Goal: Task Accomplishment & Management: Use online tool/utility

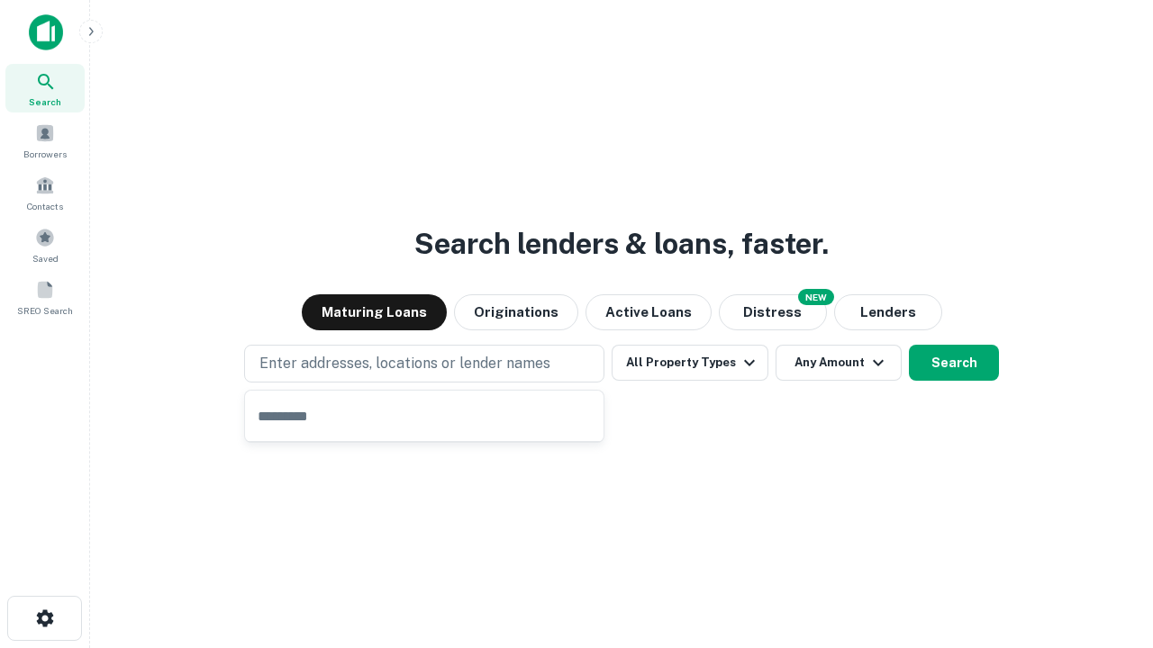
type input "**********"
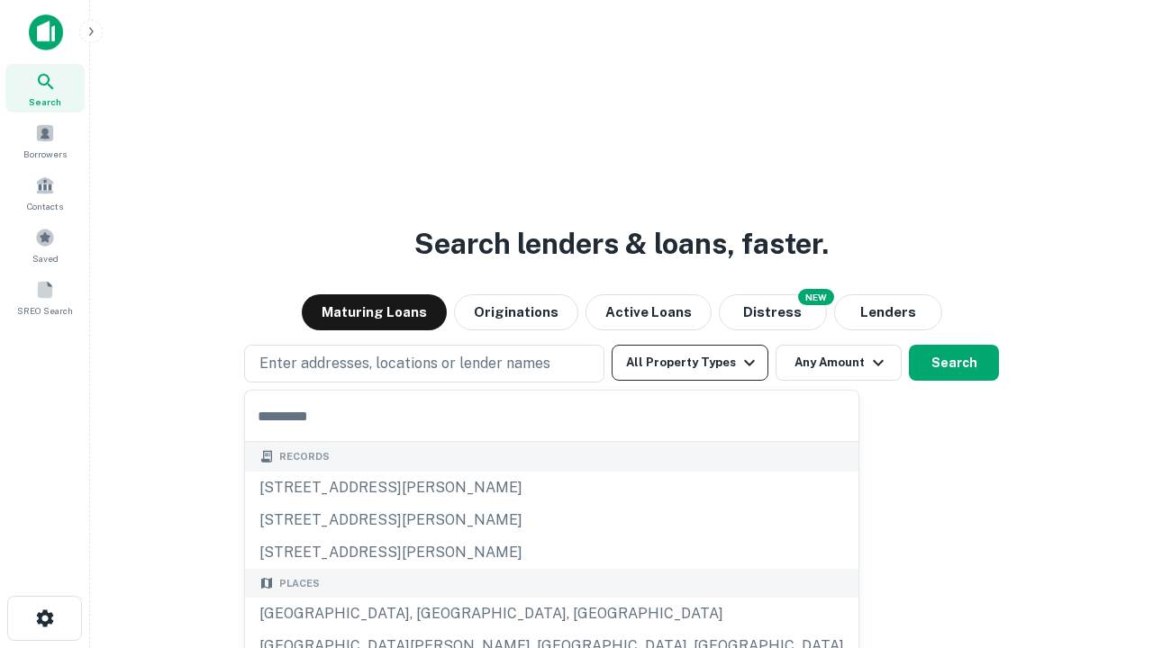
click at [690, 363] on button "All Property Types" at bounding box center [690, 363] width 157 height 36
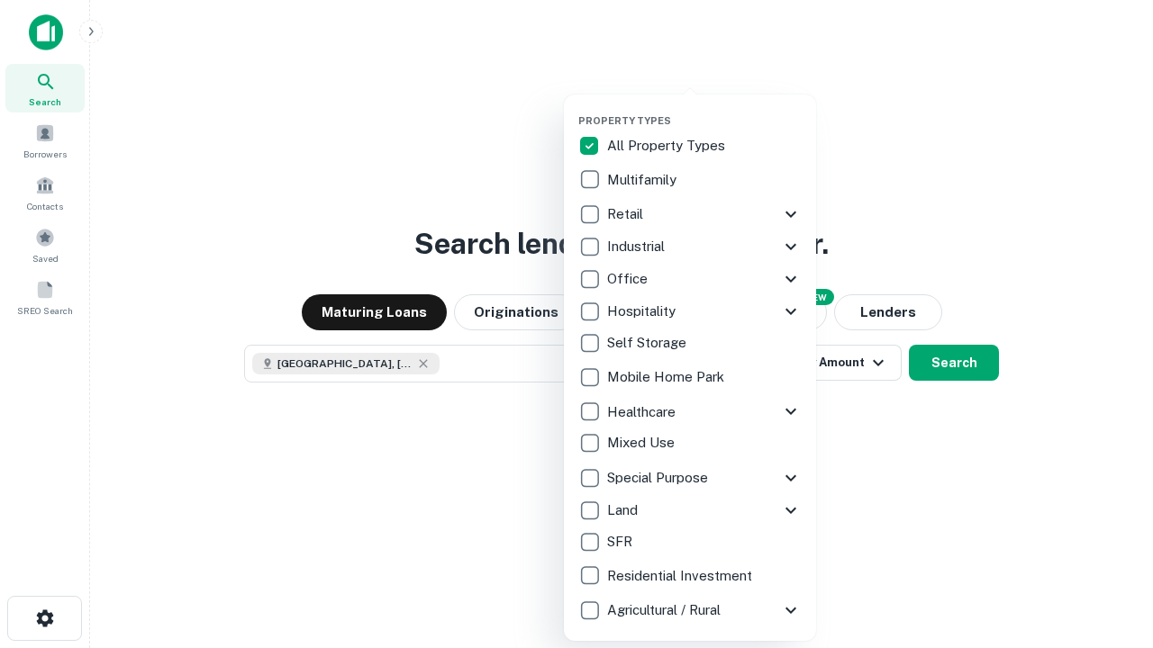
click at [704, 109] on button "button" at bounding box center [704, 109] width 252 height 1
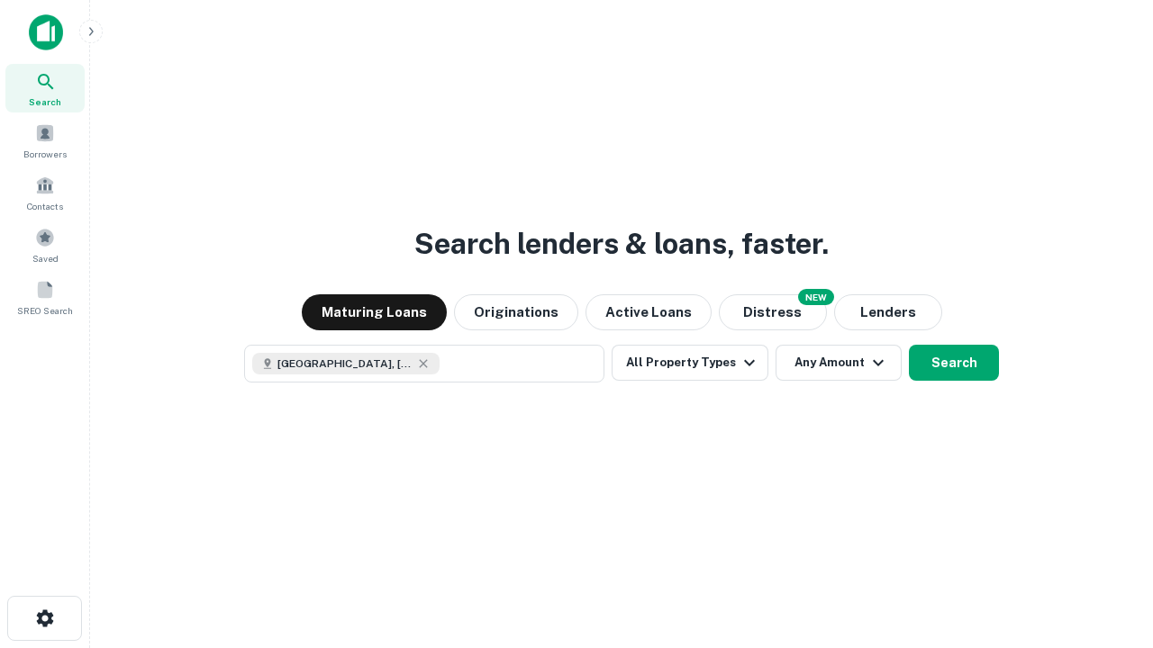
scroll to position [29, 0]
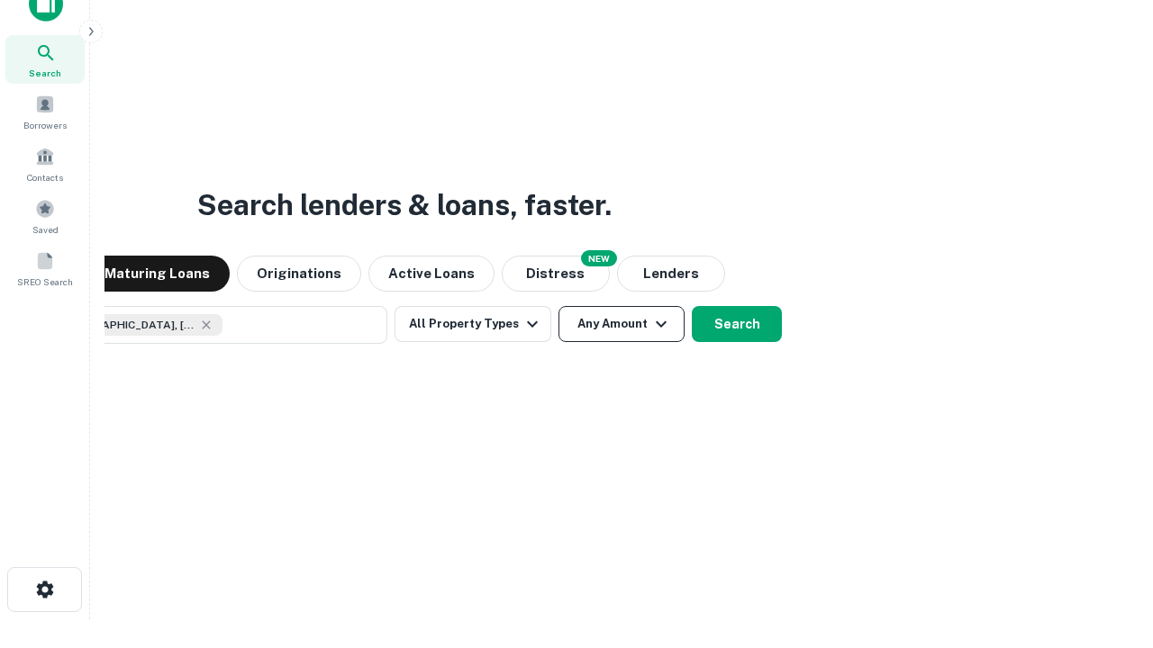
click at [558, 306] on button "Any Amount" at bounding box center [621, 324] width 126 height 36
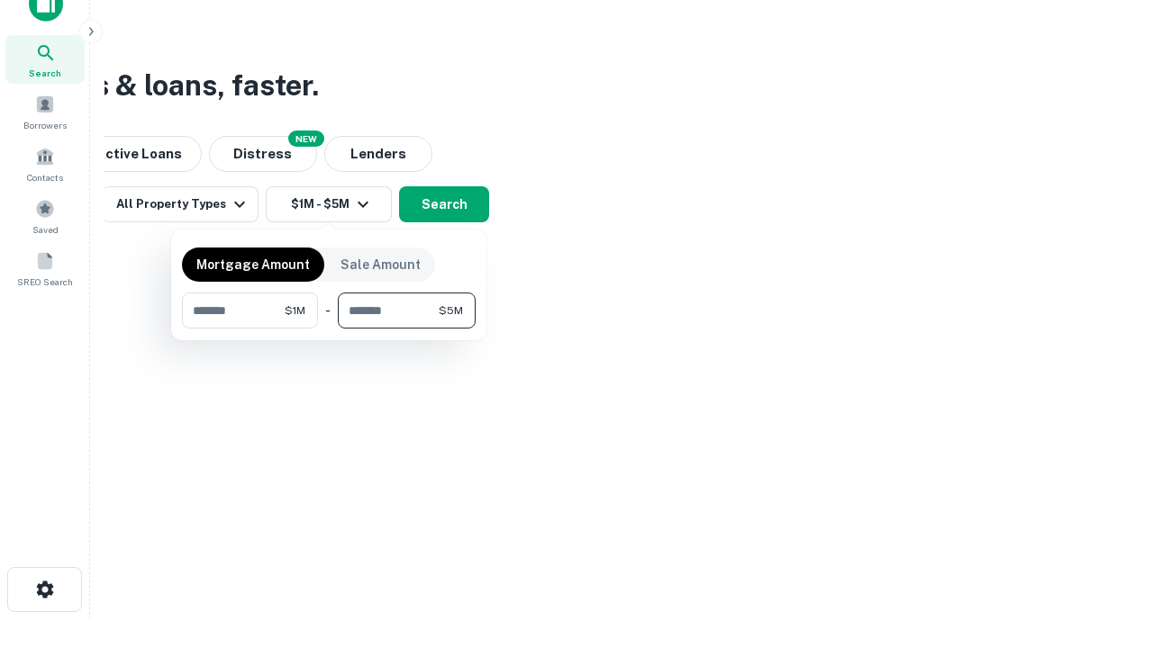
type input "*******"
click at [329, 329] on button "button" at bounding box center [329, 329] width 294 height 1
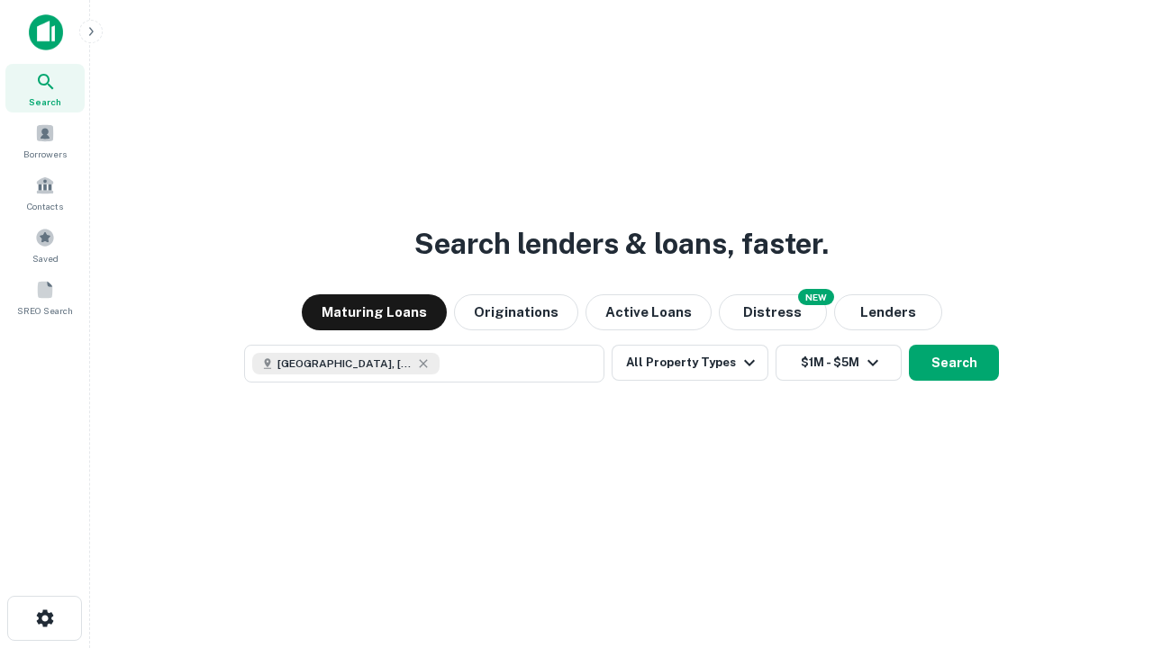
scroll to position [29, 0]
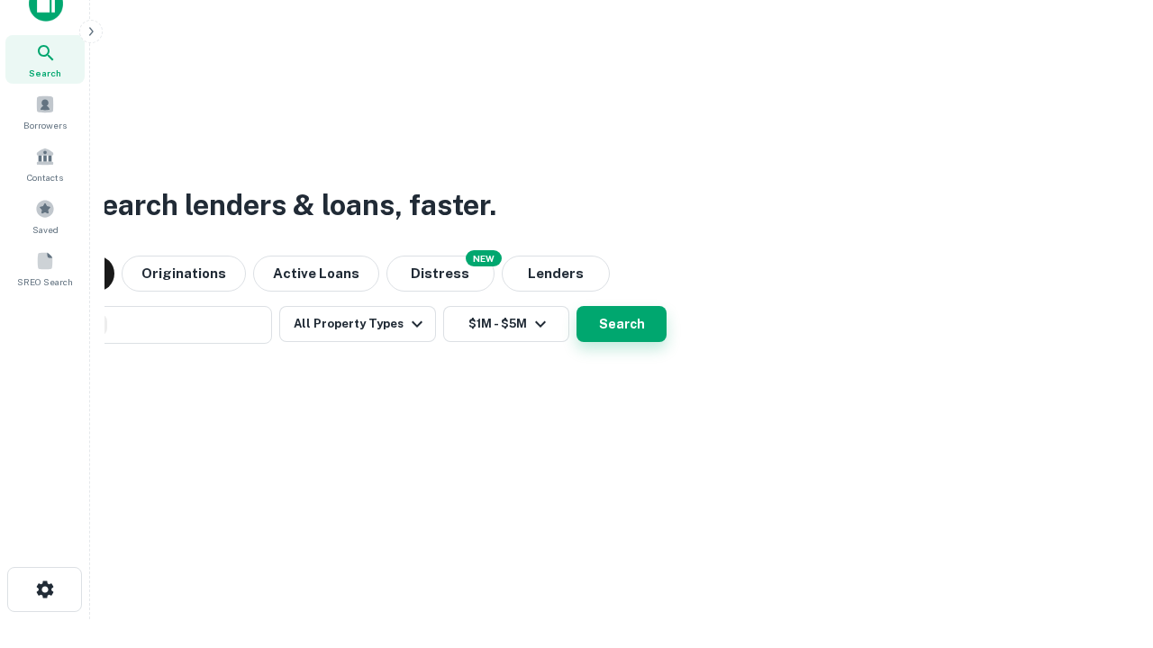
click at [576, 306] on button "Search" at bounding box center [621, 324] width 90 height 36
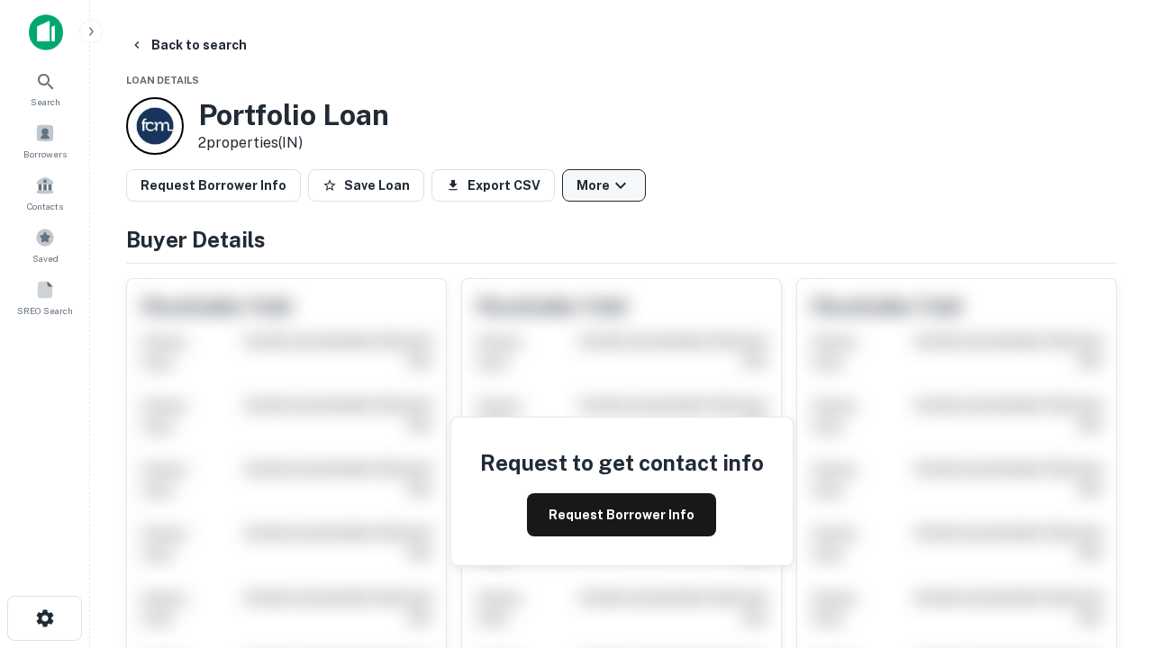
click at [603, 186] on button "More" at bounding box center [604, 185] width 84 height 32
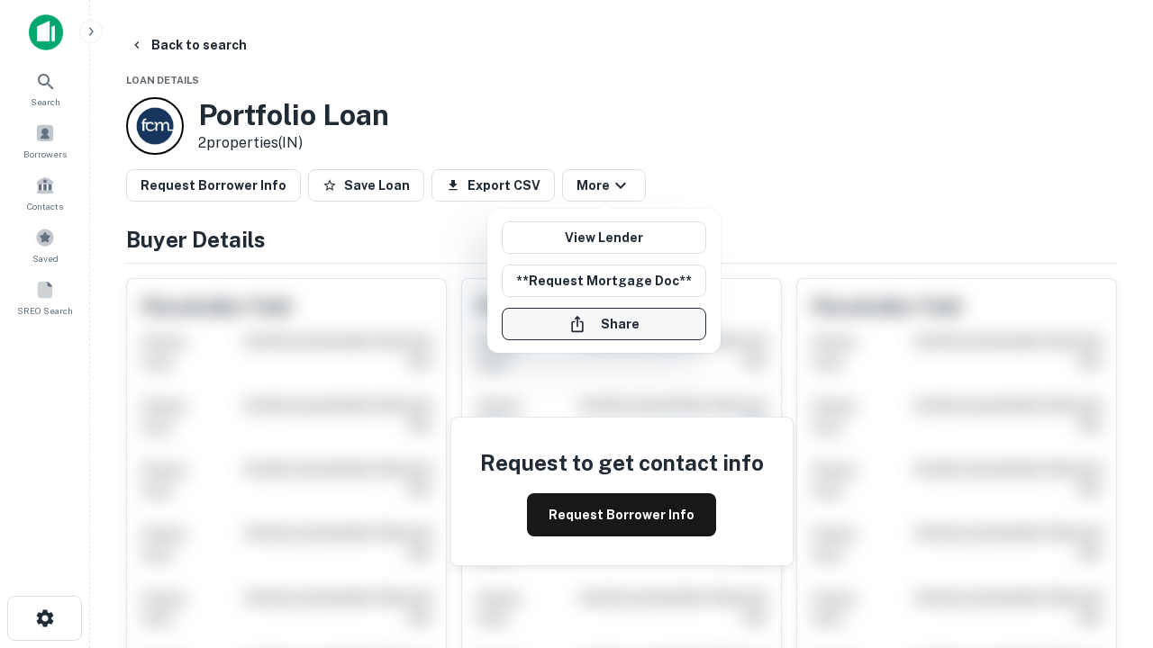
click at [603, 324] on button "Share" at bounding box center [604, 324] width 204 height 32
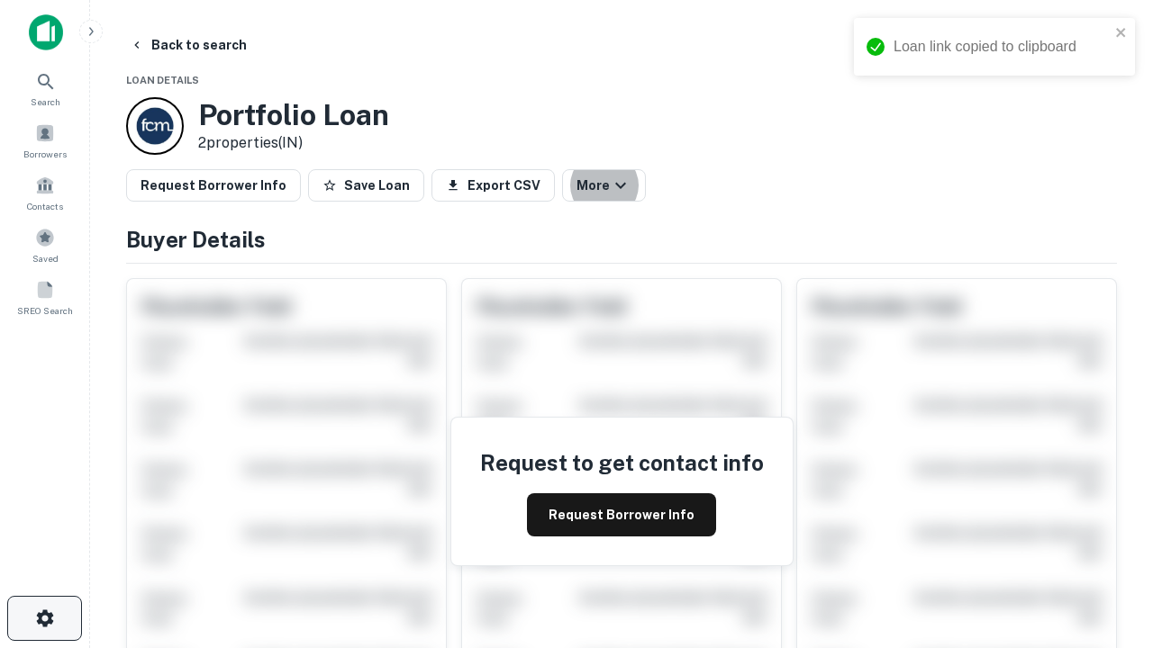
click at [44, 619] on icon "button" at bounding box center [45, 619] width 22 height 22
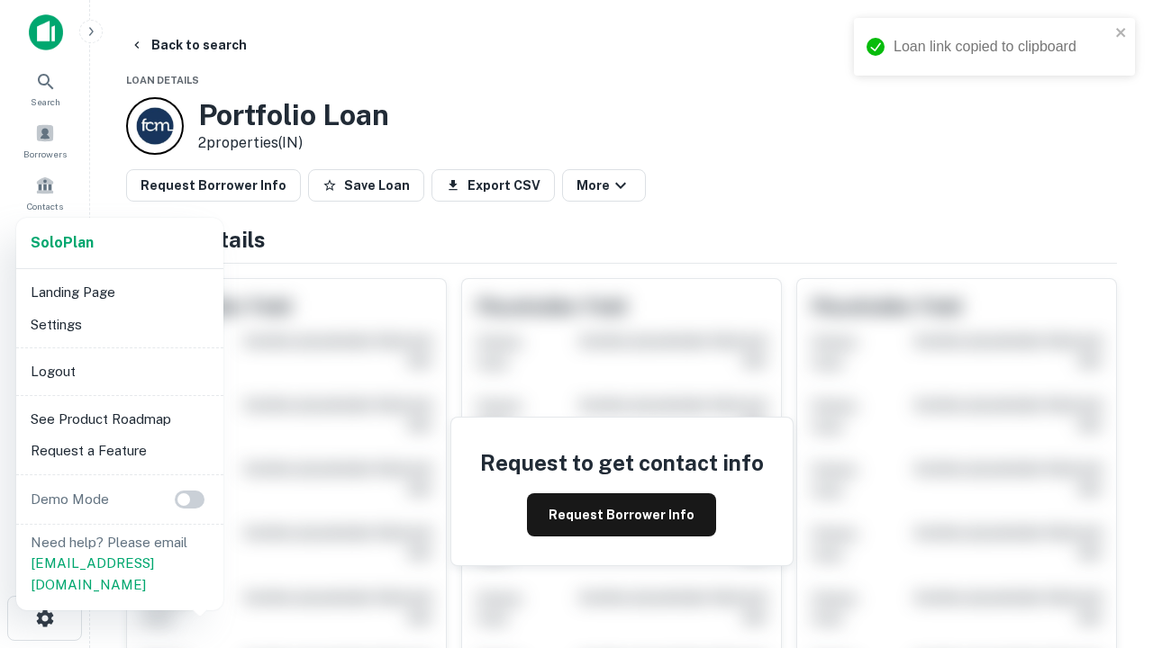
click at [119, 371] on li "Logout" at bounding box center [119, 372] width 193 height 32
